Goal: Task Accomplishment & Management: Use online tool/utility

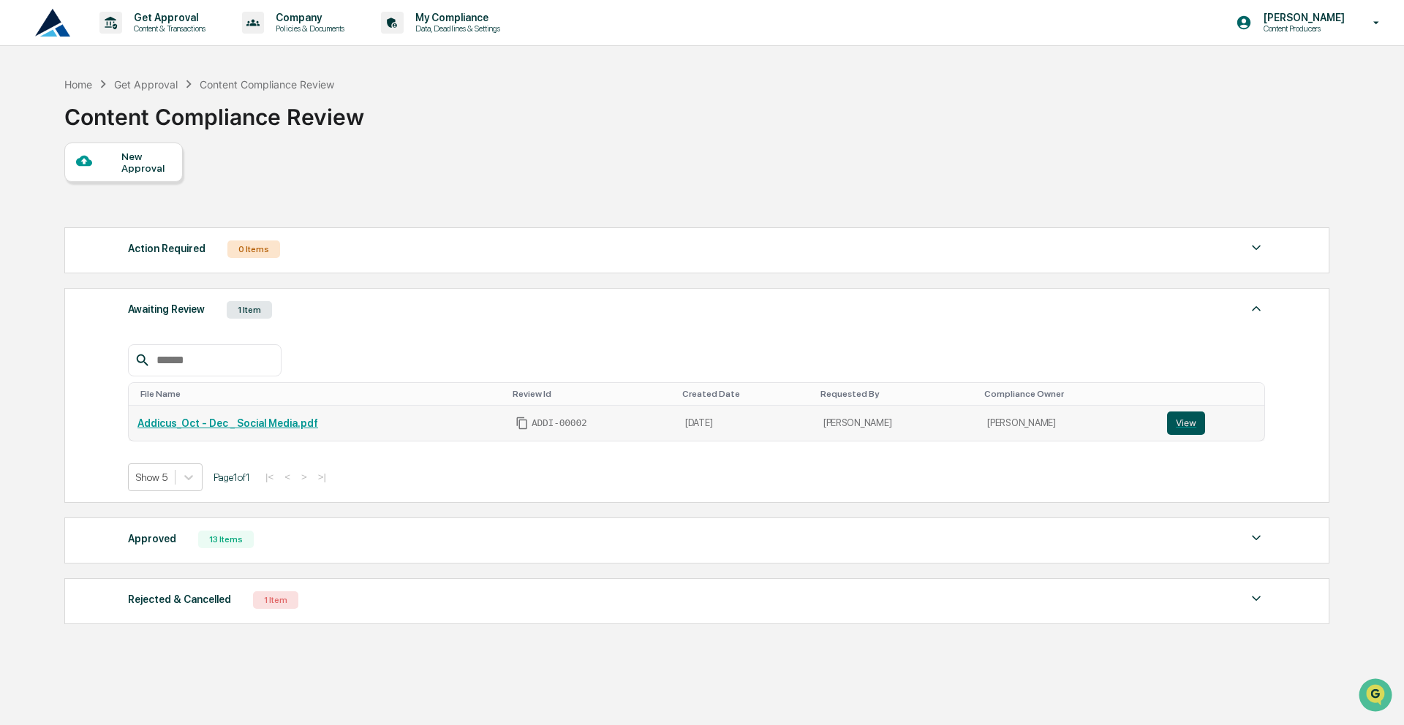
click at [1179, 422] on button "View" at bounding box center [1186, 423] width 38 height 23
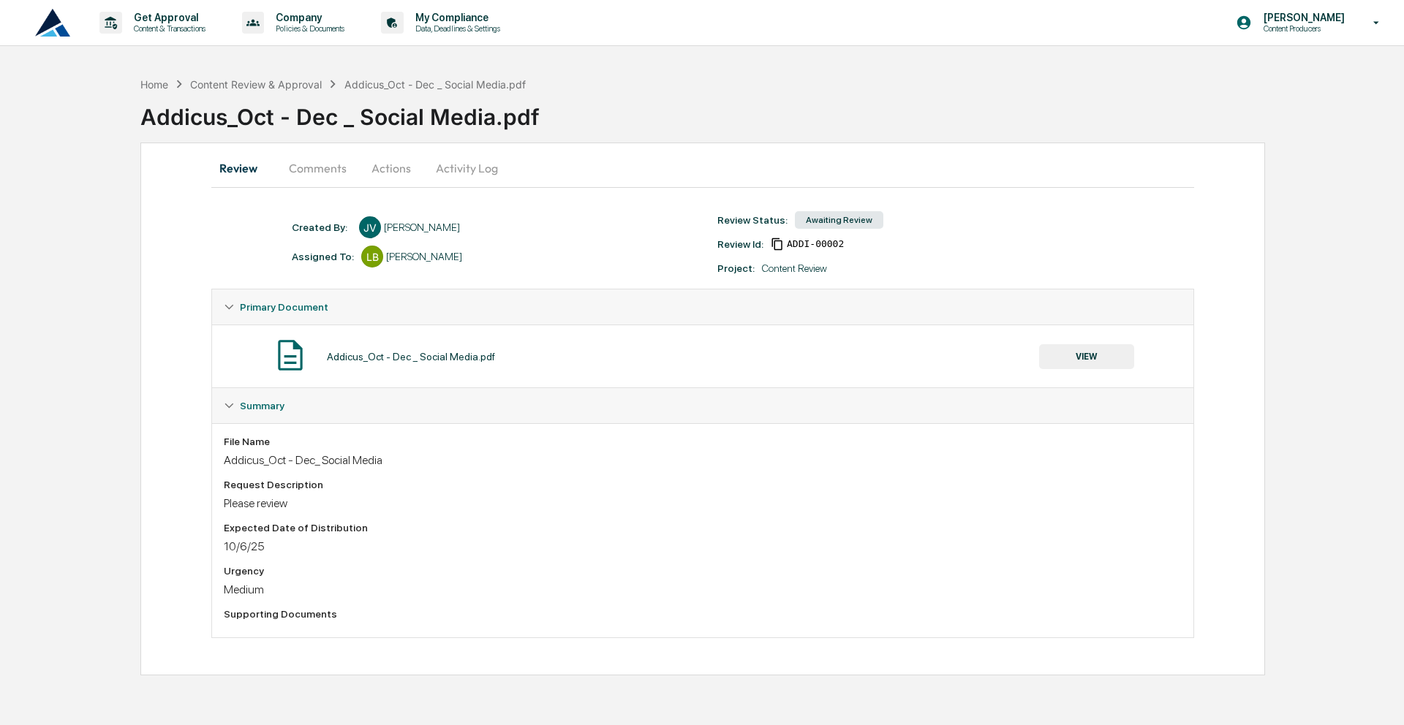
click at [329, 165] on button "Comments" at bounding box center [317, 168] width 81 height 35
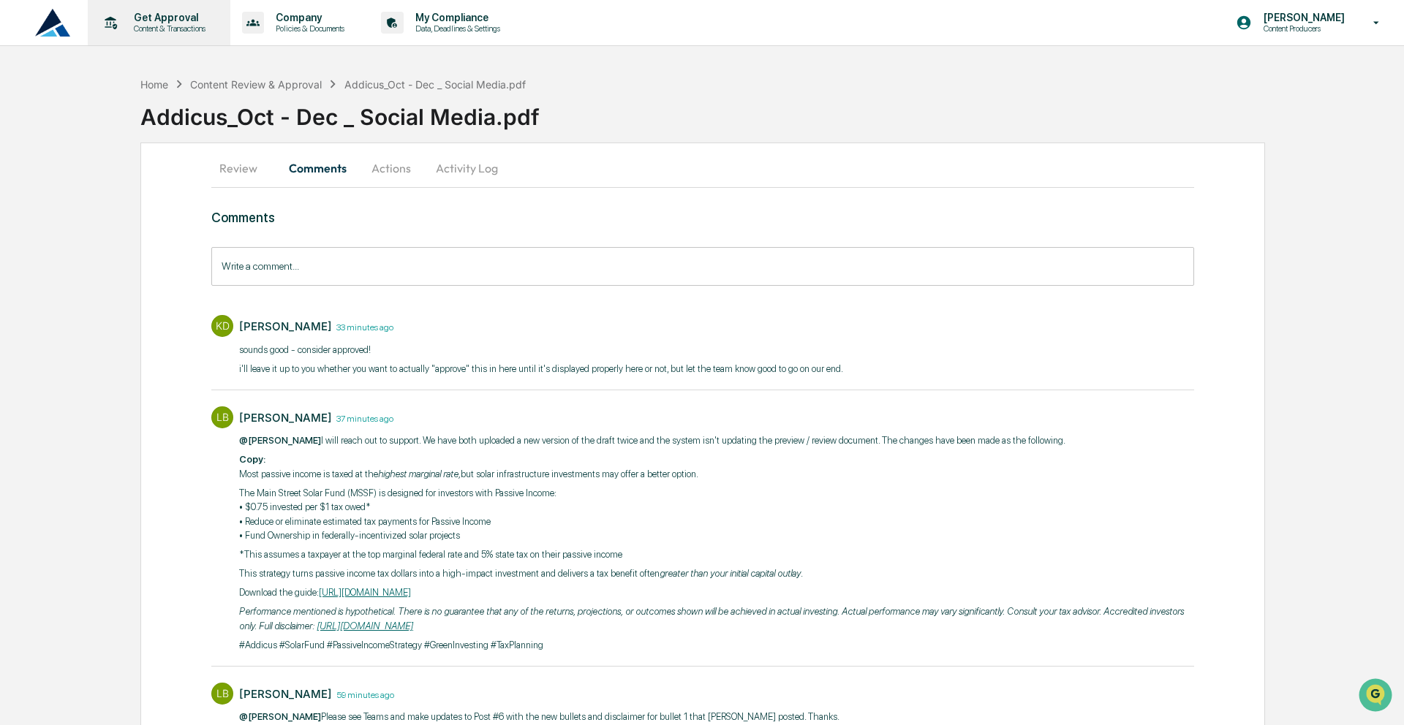
click at [180, 26] on p "Content & Transactions" at bounding box center [167, 28] width 91 height 10
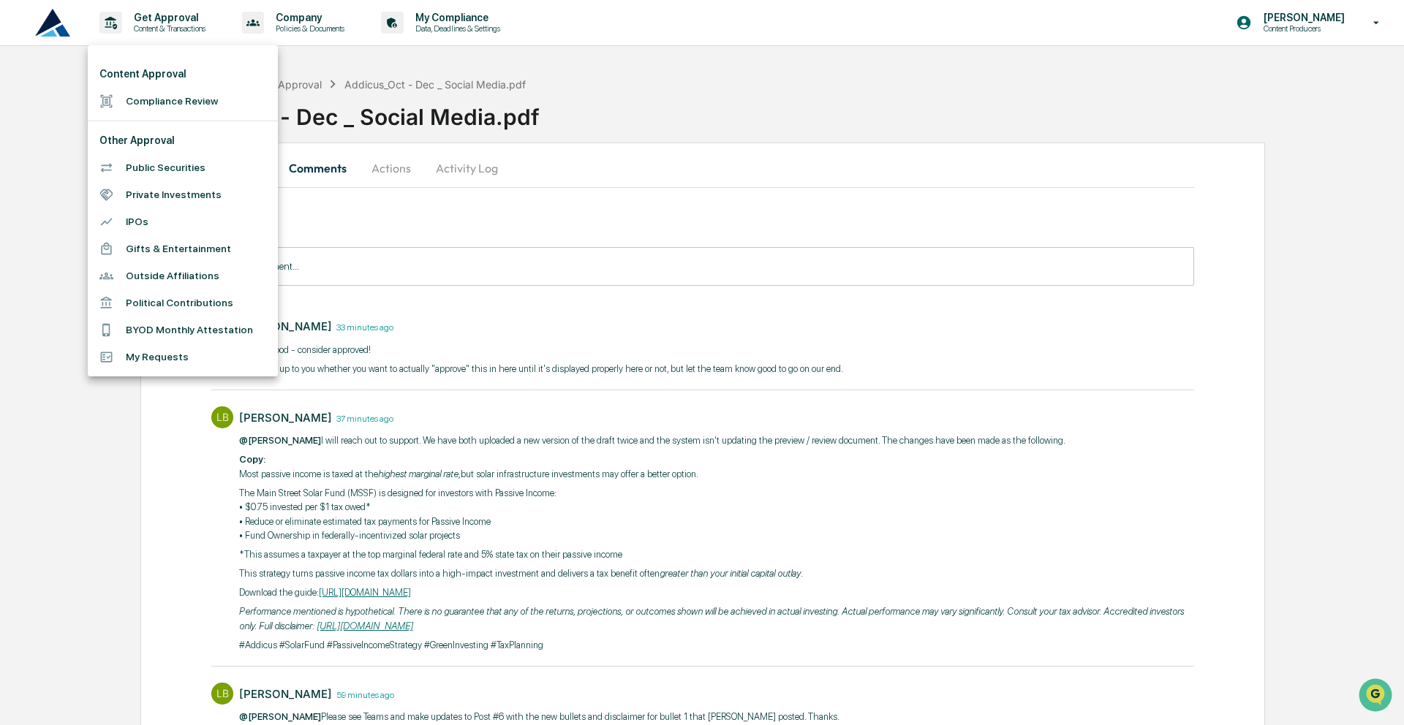
click at [178, 99] on li "Compliance Review" at bounding box center [183, 101] width 190 height 27
